Goal: Task Accomplishment & Management: Use online tool/utility

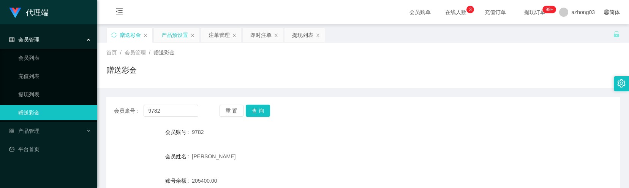
click at [172, 36] on div "产品预设置" at bounding box center [174, 35] width 27 height 14
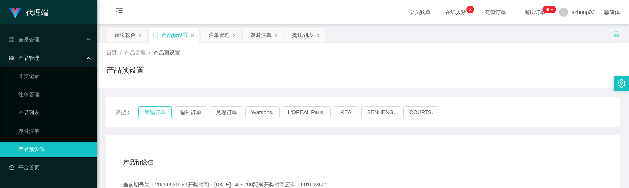
click at [154, 111] on button "商城订单" at bounding box center [154, 112] width 33 height 12
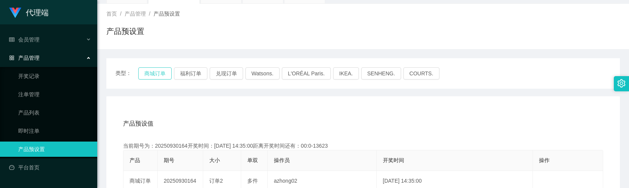
scroll to position [51, 0]
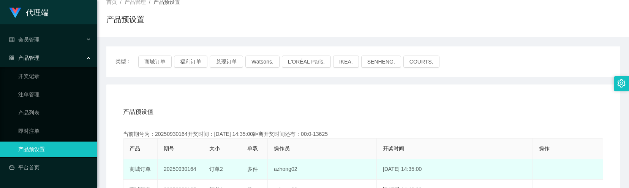
click at [180, 167] on td "20250930164" at bounding box center [181, 169] width 46 height 21
click at [179, 167] on td "20250930164" at bounding box center [181, 169] width 46 height 21
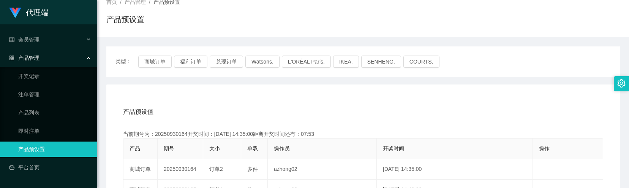
copy td "20250930164"
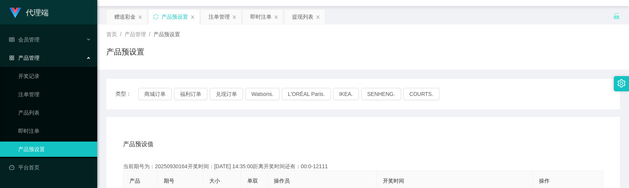
scroll to position [0, 0]
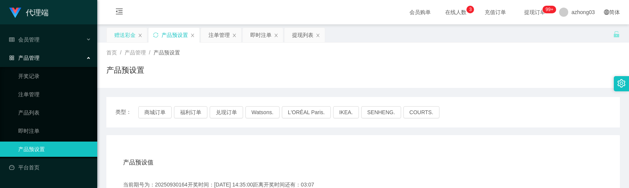
click at [135, 35] on div "赠送彩金" at bounding box center [124, 35] width 21 height 14
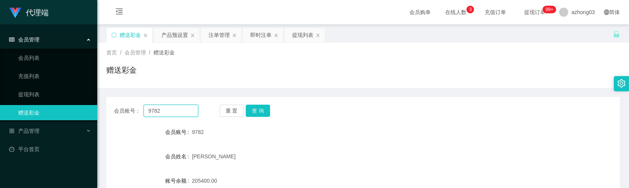
drag, startPoint x: 175, startPoint y: 107, endPoint x: 128, endPoint y: 105, distance: 46.8
click at [128, 105] on div "会员账号： 9782" at bounding box center [156, 110] width 84 height 12
paste input "Aаa6669"
type input "Aаa6669"
click at [256, 111] on button "查 询" at bounding box center [258, 110] width 24 height 12
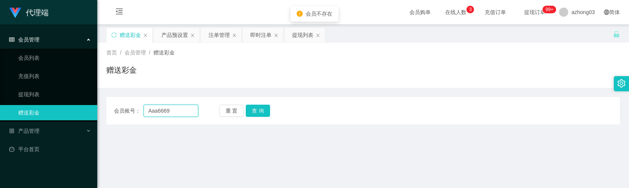
click at [147, 109] on input "Aаa6669" at bounding box center [171, 110] width 55 height 12
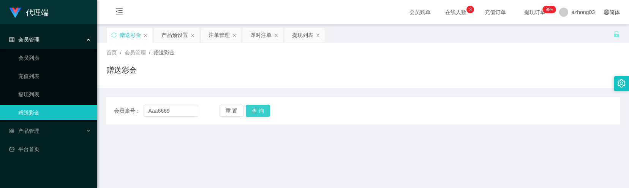
click at [256, 113] on button "查 询" at bounding box center [258, 110] width 24 height 12
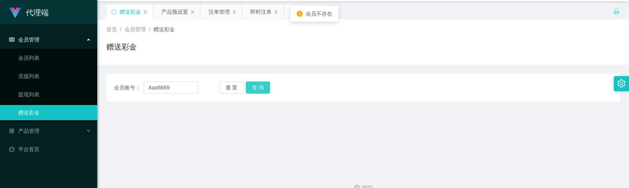
scroll to position [36, 0]
